Goal: Find specific page/section: Find specific page/section

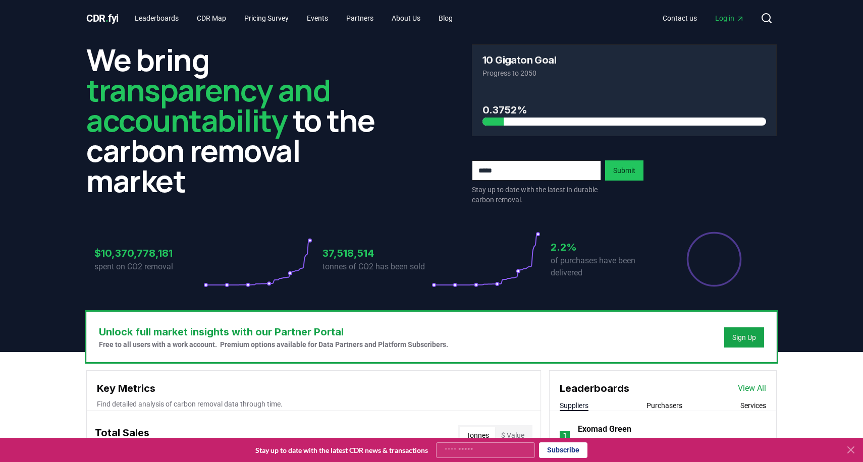
click at [849, 449] on icon at bounding box center [851, 450] width 12 height 12
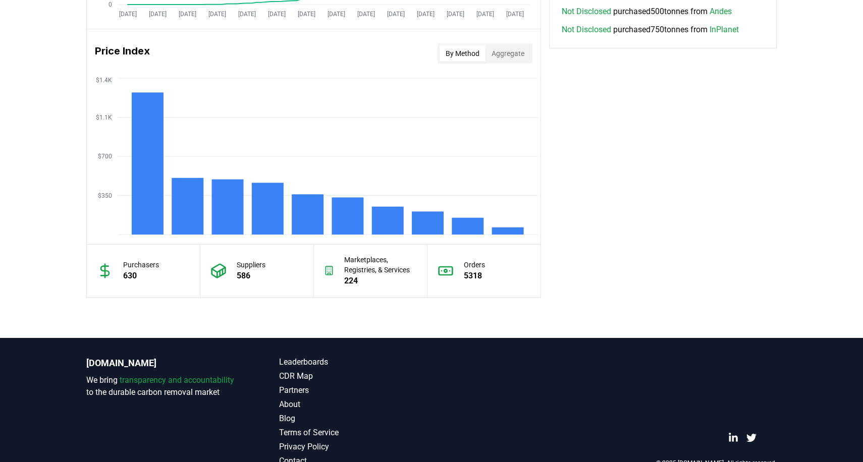
scroll to position [835, 0]
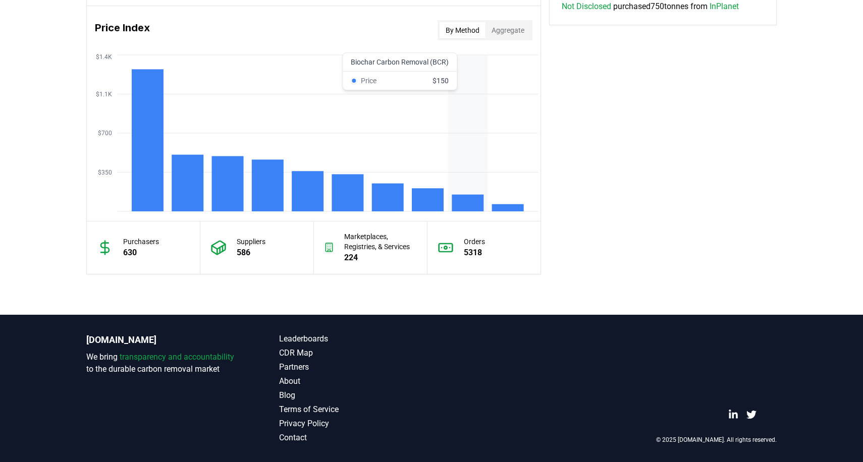
click at [467, 199] on rect at bounding box center [468, 203] width 32 height 17
click at [467, 205] on rect at bounding box center [468, 203] width 32 height 17
click at [509, 27] on button "Aggregate" at bounding box center [508, 30] width 45 height 16
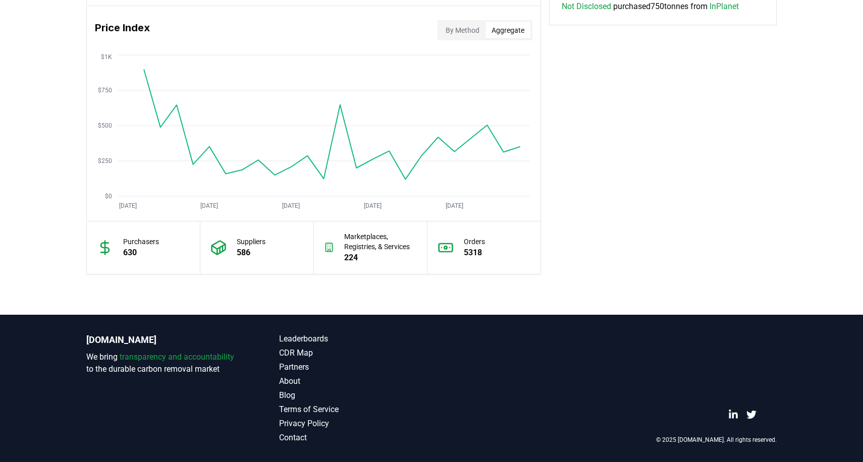
click at [509, 27] on button "Aggregate" at bounding box center [508, 30] width 45 height 16
click at [456, 21] on div "By Method Aggregate" at bounding box center [485, 30] width 95 height 20
click at [456, 24] on button "By Method" at bounding box center [463, 30] width 46 height 16
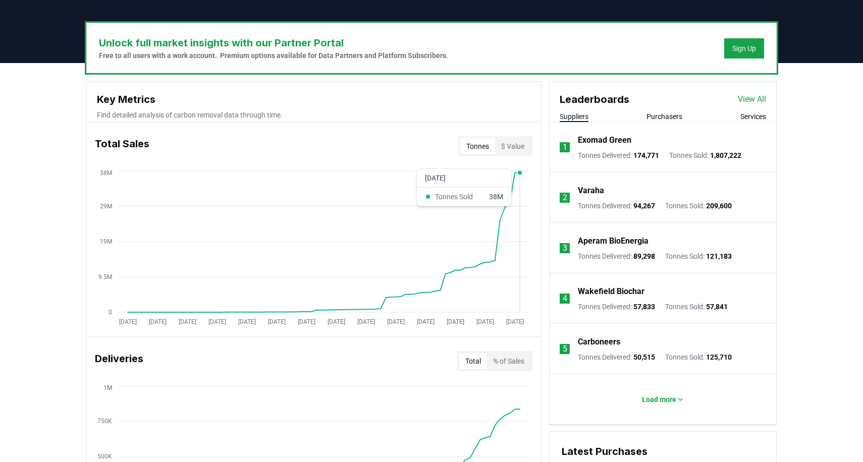
scroll to position [276, 0]
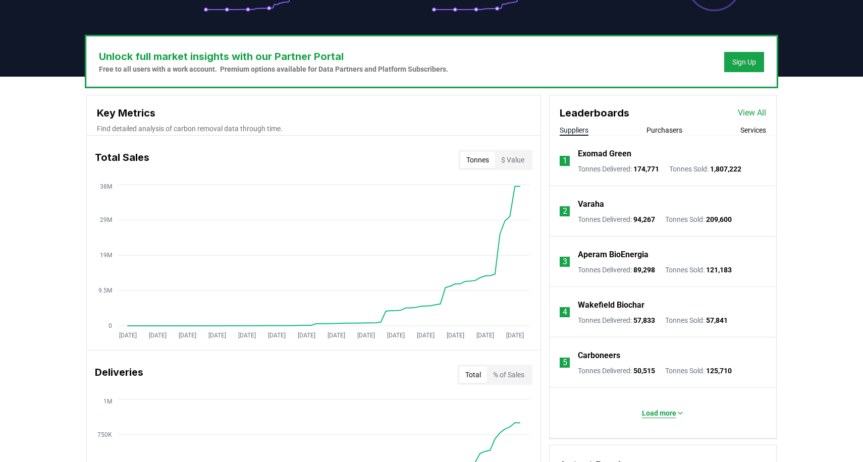
click at [646, 415] on p "Load more" at bounding box center [659, 413] width 34 height 10
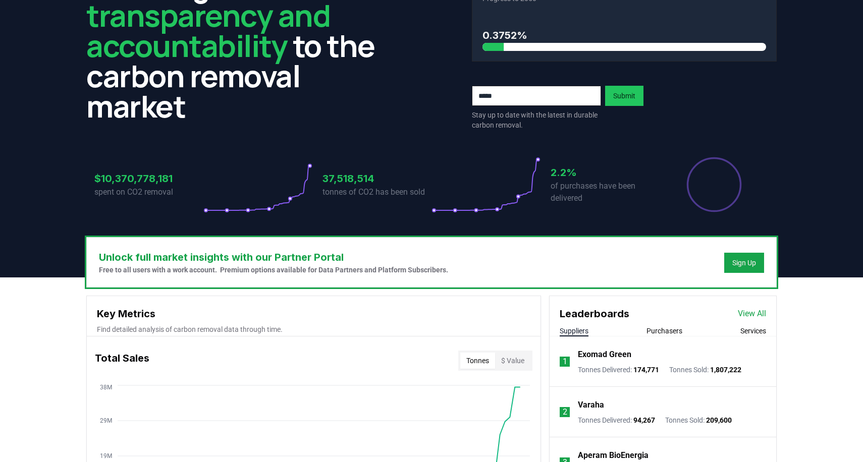
scroll to position [0, 0]
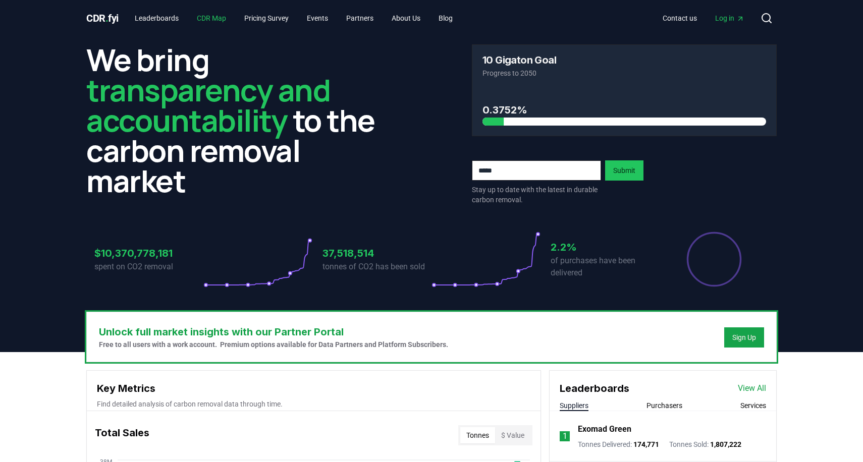
click at [229, 23] on link "CDR Map" at bounding box center [211, 18] width 45 height 18
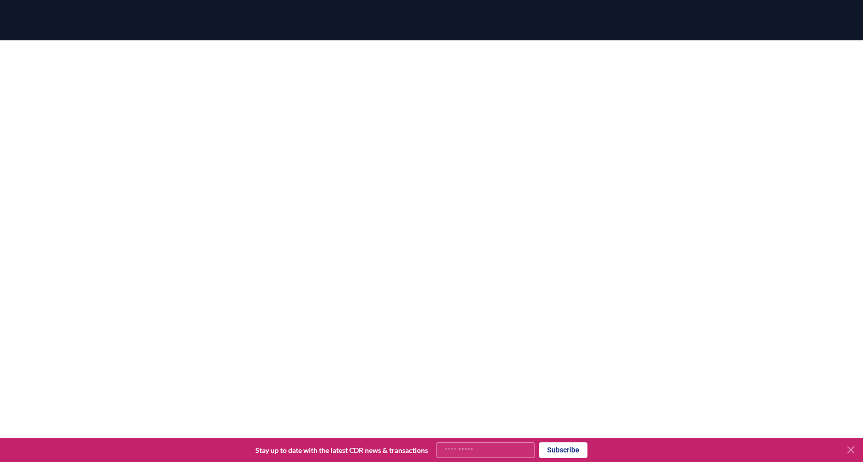
scroll to position [100, 0]
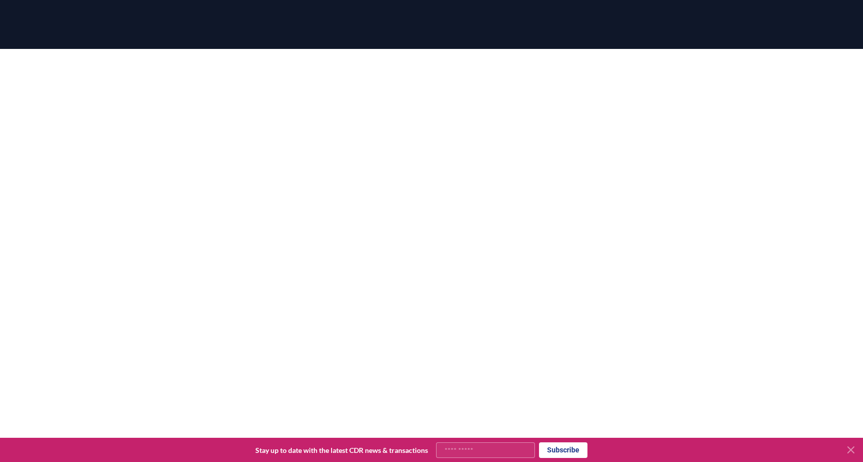
click at [803, 220] on div at bounding box center [431, 280] width 863 height 462
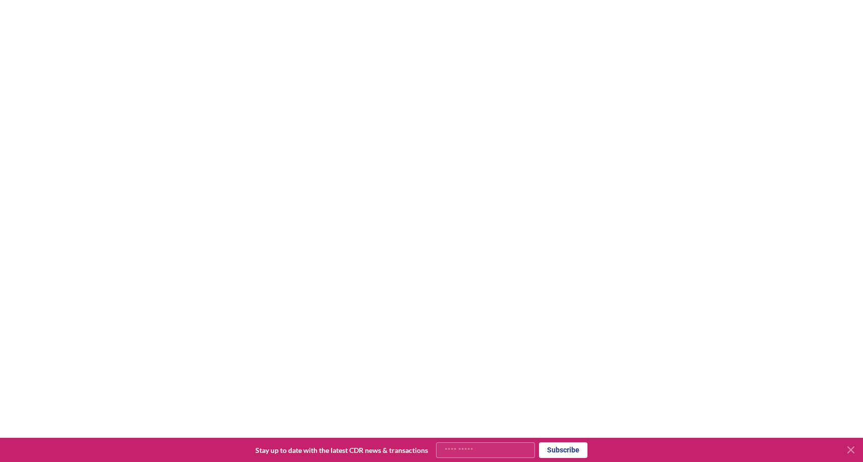
scroll to position [159, 0]
click at [851, 450] on icon at bounding box center [851, 450] width 6 height 6
